Goal: Information Seeking & Learning: Learn about a topic

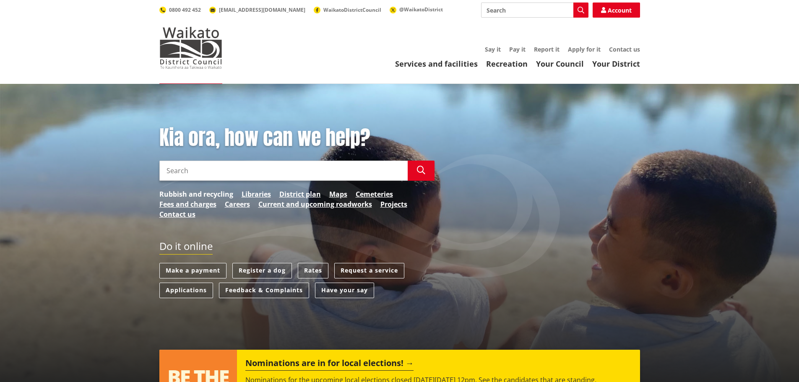
click at [182, 191] on link "Rubbish and recycling" at bounding box center [196, 194] width 74 height 10
click at [165, 205] on link "Fees and charges" at bounding box center [187, 204] width 57 height 10
click at [310, 270] on link "Rates" at bounding box center [313, 271] width 31 height 16
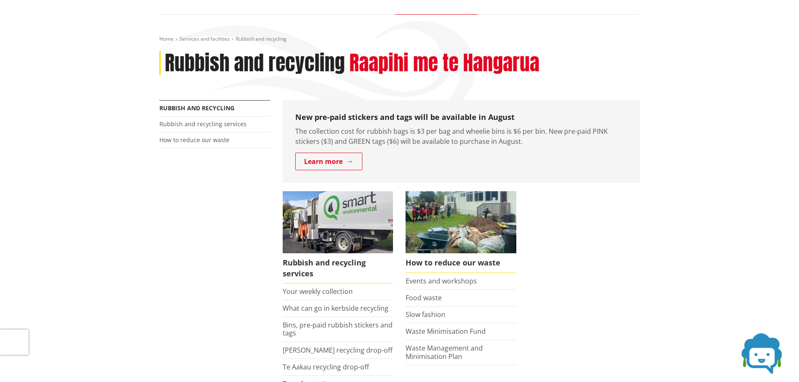
scroll to position [84, 0]
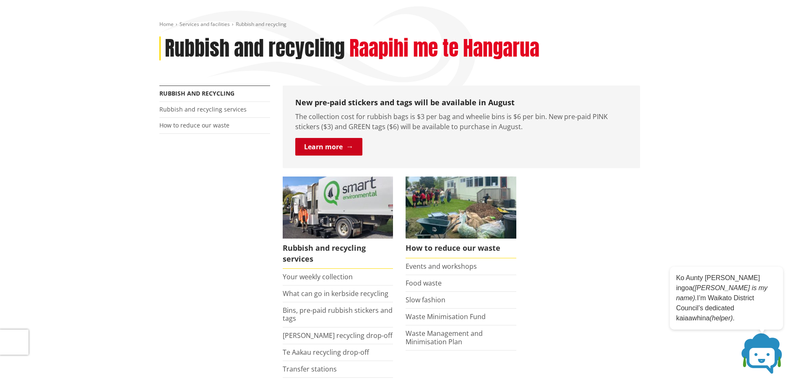
click at [323, 149] on link "Learn more" at bounding box center [328, 147] width 67 height 18
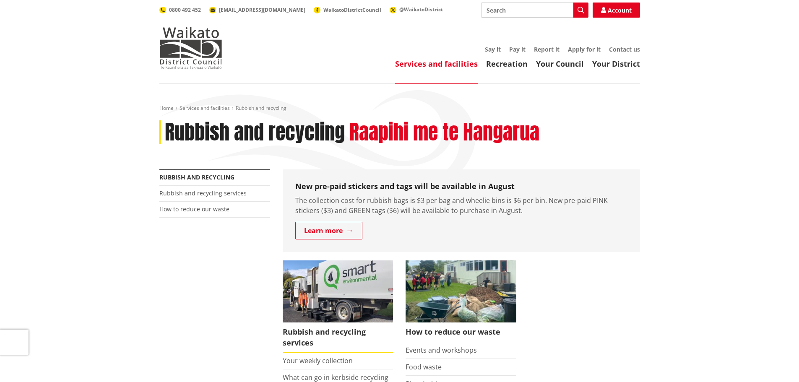
scroll to position [84, 0]
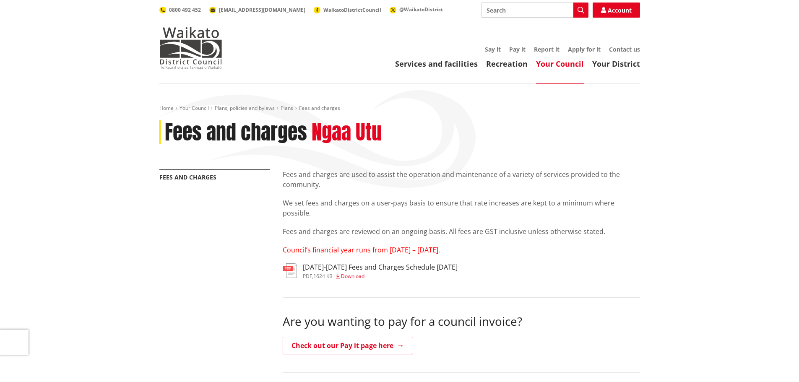
click at [333, 267] on h3 "[DATE]-[DATE] Fees and Charges Schedule [DATE]" at bounding box center [380, 267] width 155 height 8
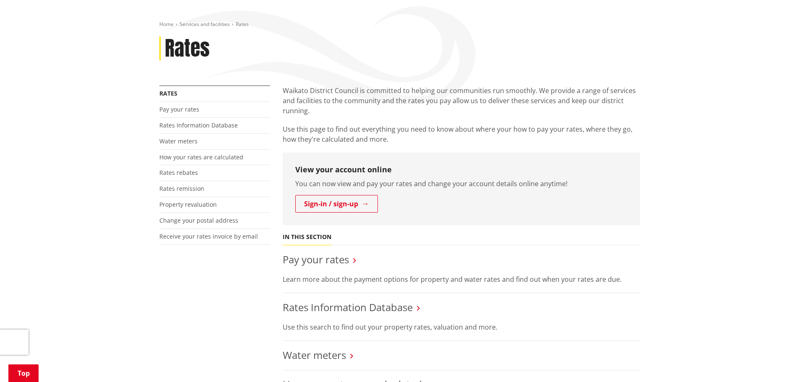
scroll to position [126, 0]
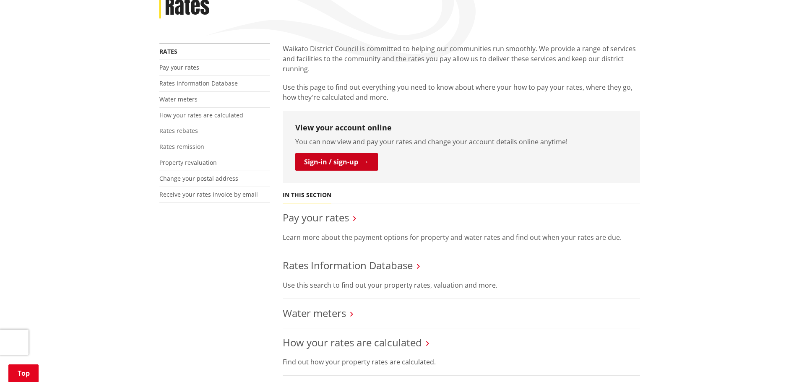
click at [339, 164] on link "Sign-in / sign-up" at bounding box center [336, 162] width 83 height 18
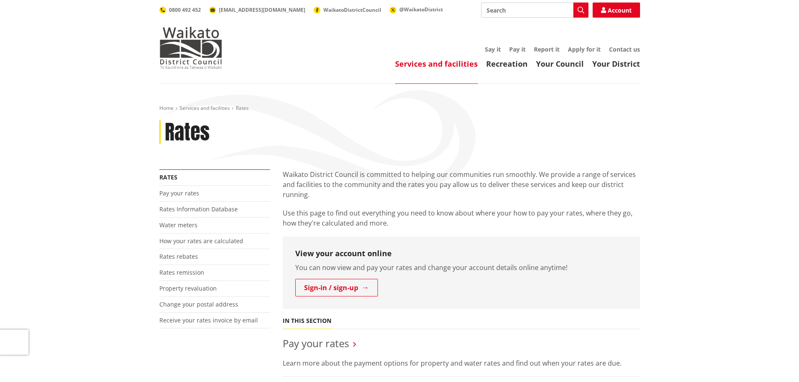
scroll to position [126, 0]
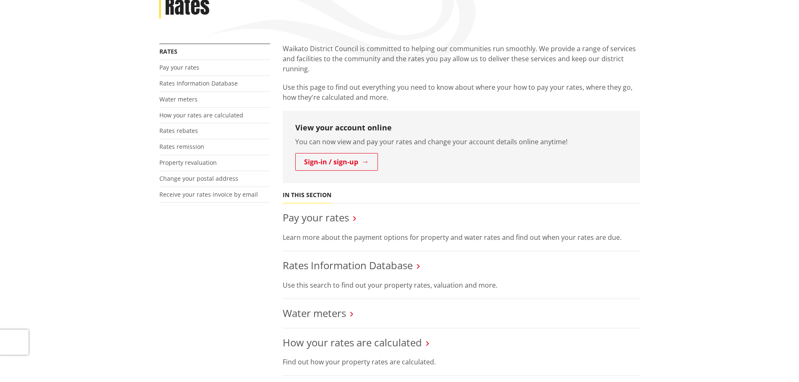
click at [351, 219] on h3 "Pay your rates" at bounding box center [461, 218] width 357 height 12
click at [320, 219] on link "Pay your rates" at bounding box center [316, 218] width 66 height 14
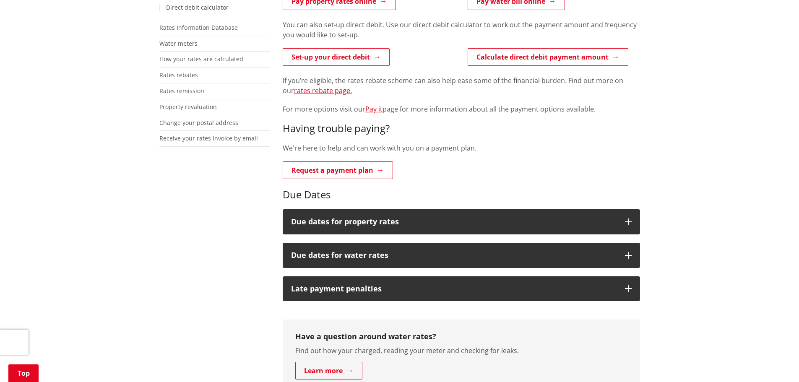
scroll to position [210, 0]
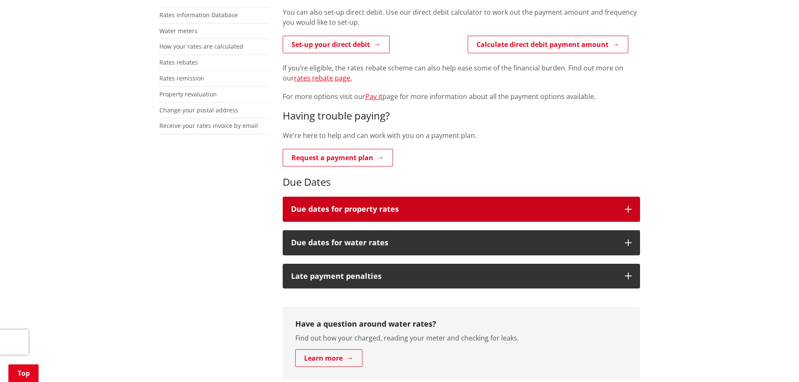
click at [629, 209] on icon "button" at bounding box center [628, 209] width 7 height 7
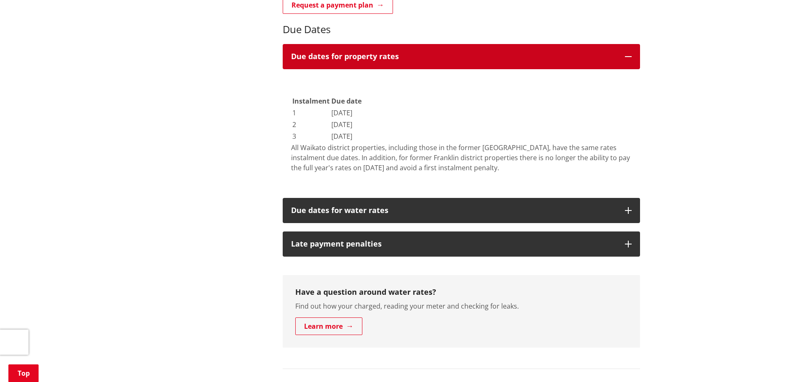
scroll to position [378, 0]
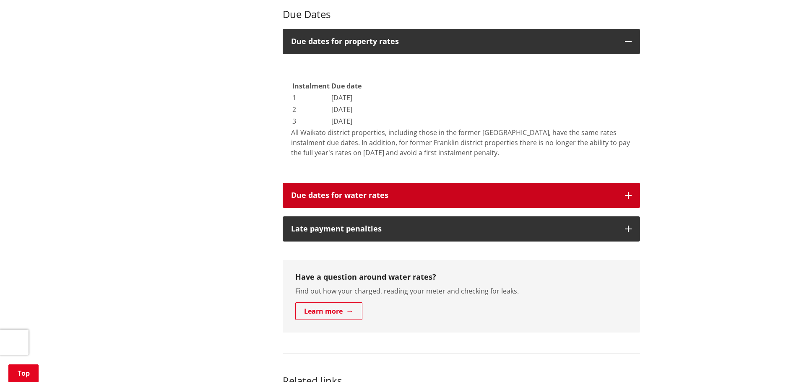
click at [627, 194] on icon "button" at bounding box center [628, 195] width 7 height 7
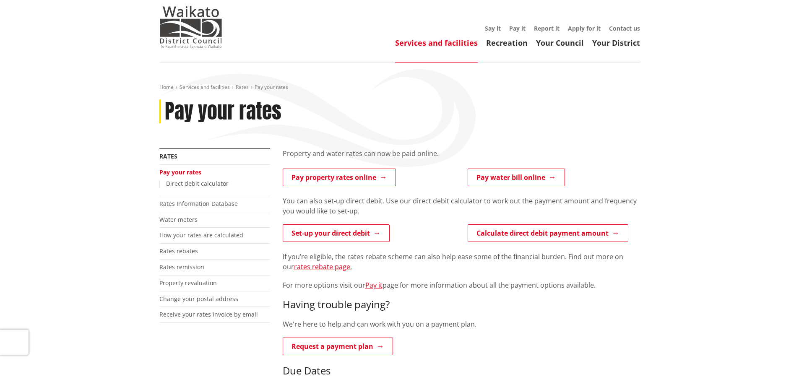
scroll to position [0, 0]
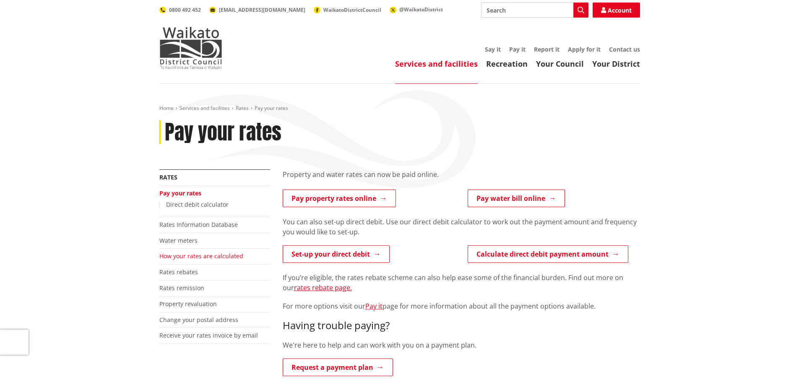
click at [193, 257] on link "How your rates are calculated" at bounding box center [201, 256] width 84 height 8
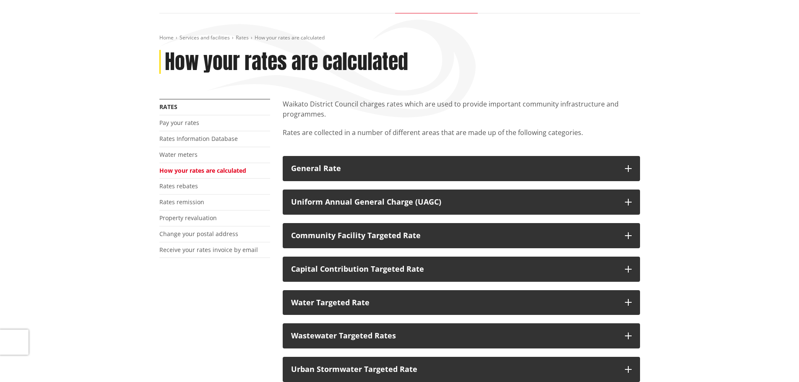
scroll to position [84, 0]
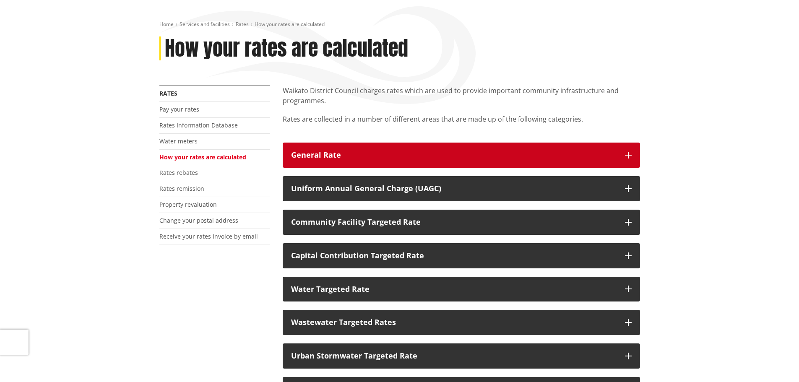
click at [632, 154] on button "General Rate" at bounding box center [461, 155] width 357 height 25
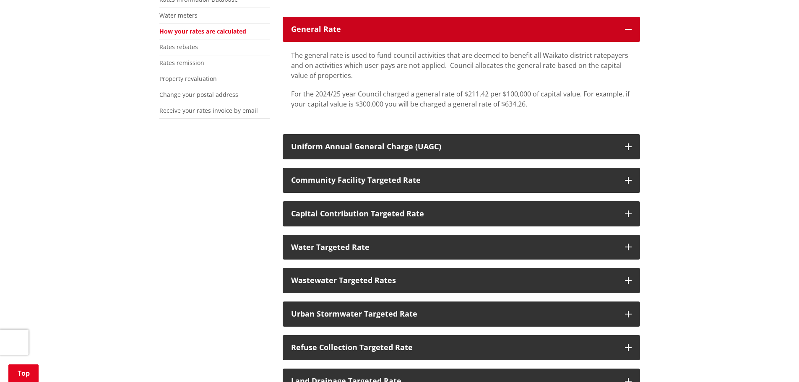
scroll to position [42, 0]
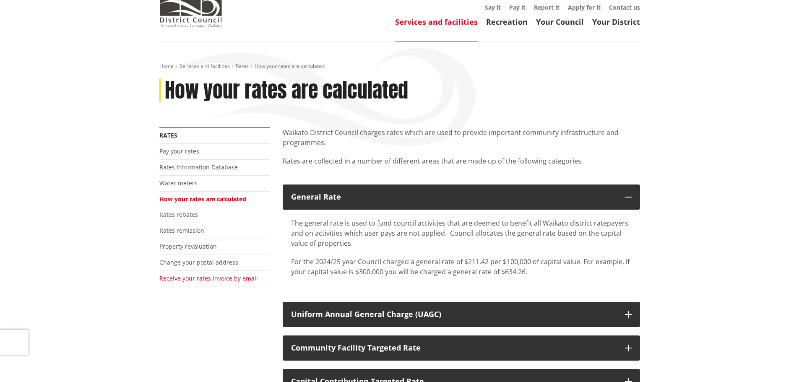
click at [196, 279] on link "Receive your rates invoice by email" at bounding box center [208, 278] width 99 height 8
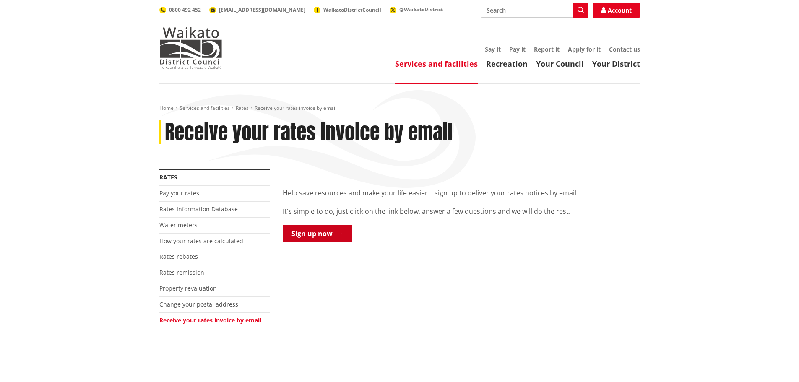
click at [323, 235] on link "Sign up now" at bounding box center [318, 234] width 70 height 18
